Goal: Check status: Check status

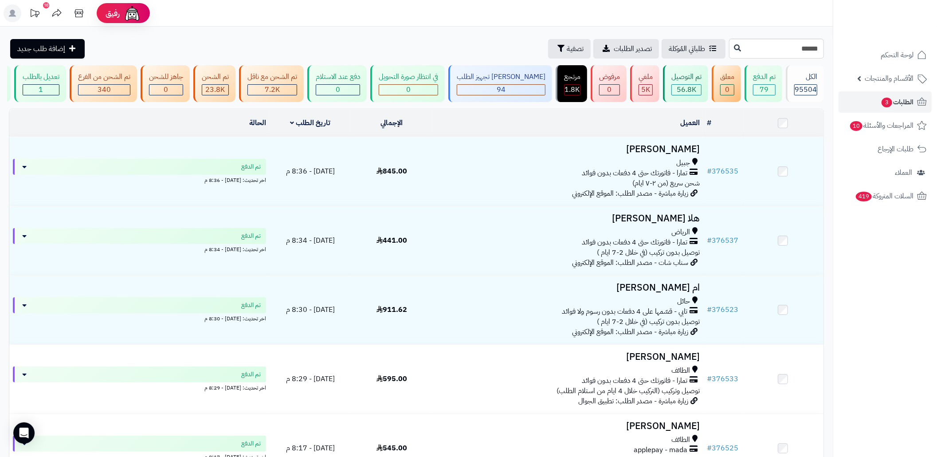
type input "******"
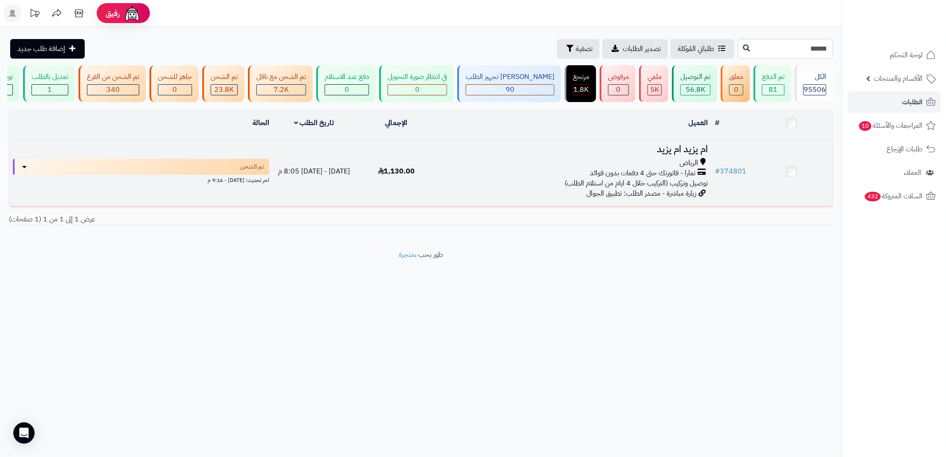
click at [517, 202] on td "ام يزيد ام يزيد الرياض تمارا - فاتورتك حتى 4 دفعات بدون فوائد توصيل وتركيب (الت…" at bounding box center [574, 171] width 274 height 69
click at [584, 178] on div "تمارا - فاتورتك حتى 4 دفعات بدون فوائد" at bounding box center [574, 173] width 267 height 10
